Goal: Task Accomplishment & Management: Manage account settings

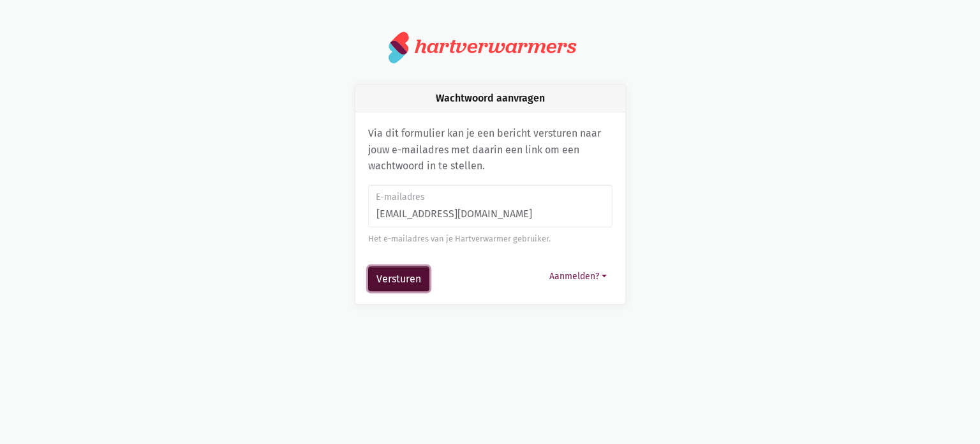
click at [396, 280] on button "Versturen" at bounding box center [398, 279] width 61 height 26
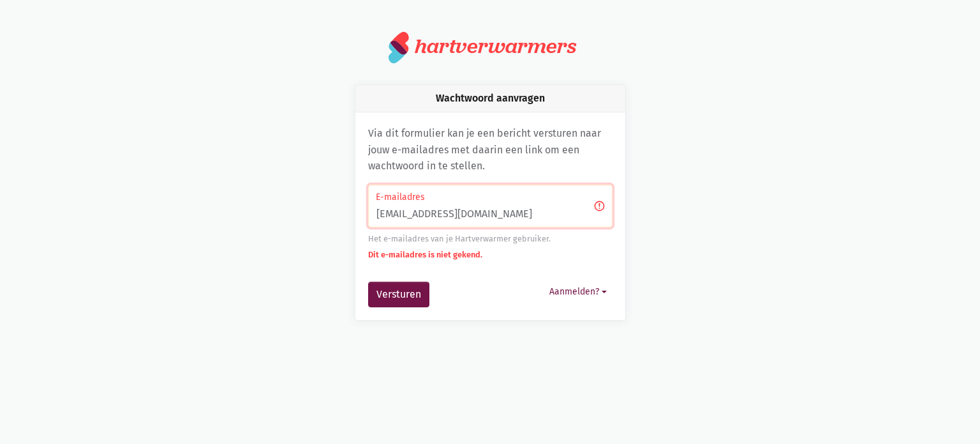
click at [407, 276] on form "vanderbemdenkarne@gmail.com E-mailadres Het e-mailadres van je Hartverwarmer ge…" at bounding box center [490, 245] width 244 height 123
click at [382, 210] on input "[EMAIL_ADDRESS][DOMAIN_NAME]" at bounding box center [490, 205] width 244 height 43
click at [379, 212] on input "Vanderbemdenkarne@gmail.com" at bounding box center [490, 205] width 244 height 43
click at [459, 210] on input "[EMAIL_ADDRESS][DOMAIN_NAME]" at bounding box center [490, 205] width 244 height 43
type input "vanderbemdenkarine@gmail.com"
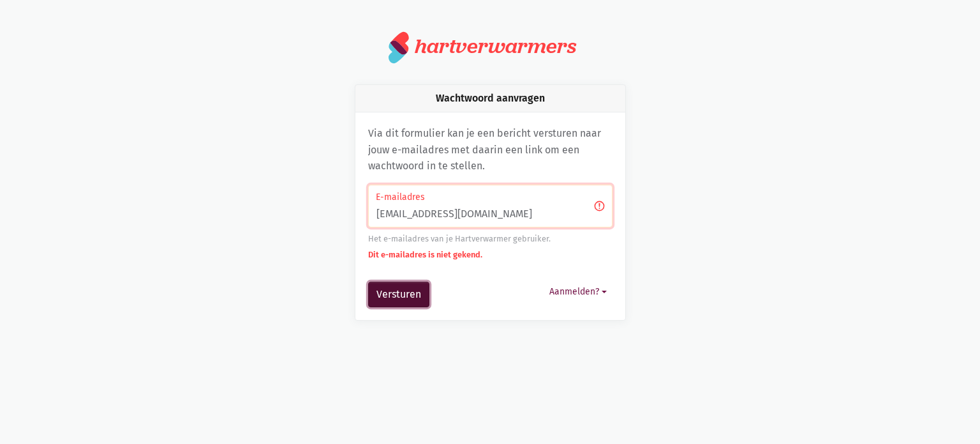
click at [408, 293] on button "Versturen" at bounding box center [398, 294] width 61 height 26
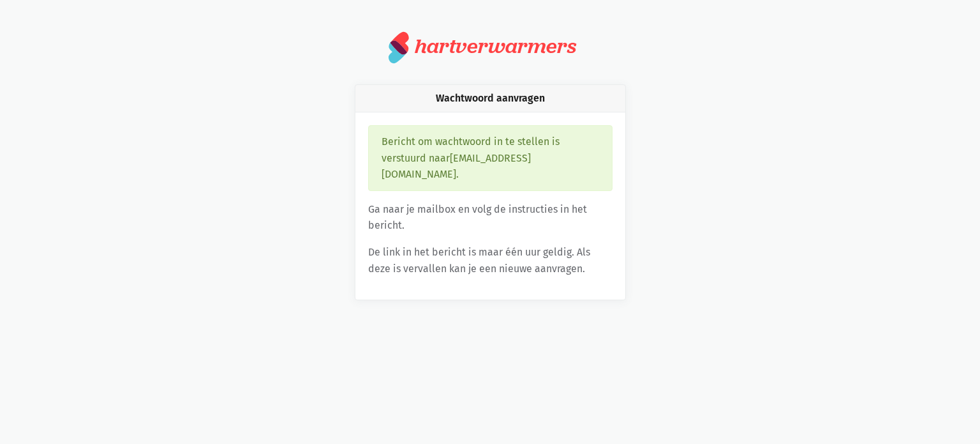
click at [408, 293] on div "Bericht om wachtwoord in te stellen is verstuurd naar vanderbemdenkarine@gmail.…" at bounding box center [490, 205] width 270 height 187
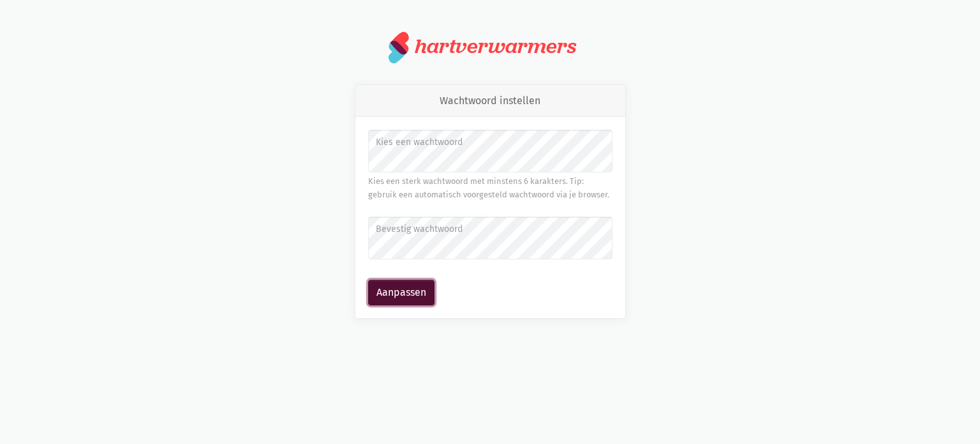
click at [428, 285] on button "Aanpassen" at bounding box center [401, 293] width 66 height 26
